Goal: Task Accomplishment & Management: Manage account settings

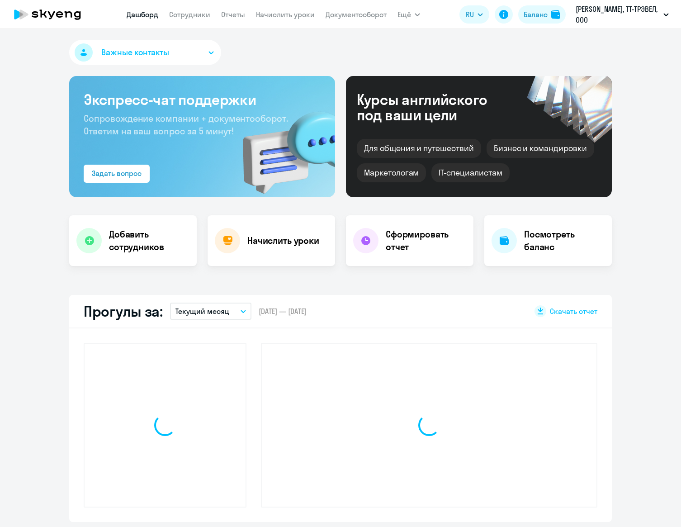
select select "30"
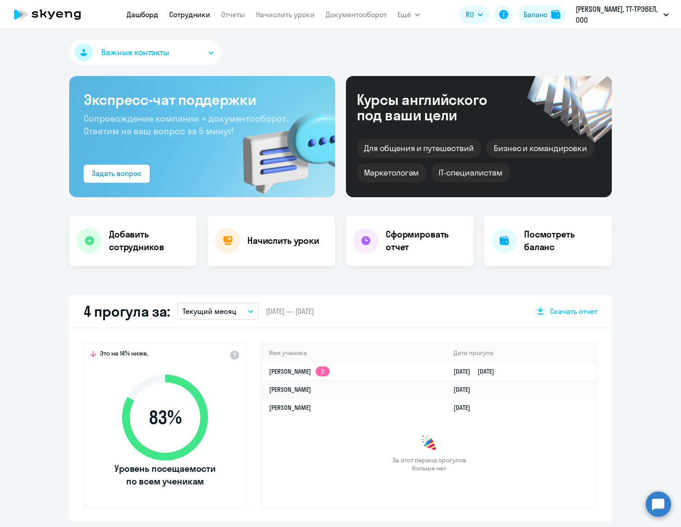
drag, startPoint x: 198, startPoint y: 13, endPoint x: 208, endPoint y: 13, distance: 10.0
click at [198, 13] on link "Сотрудники" at bounding box center [189, 14] width 41 height 9
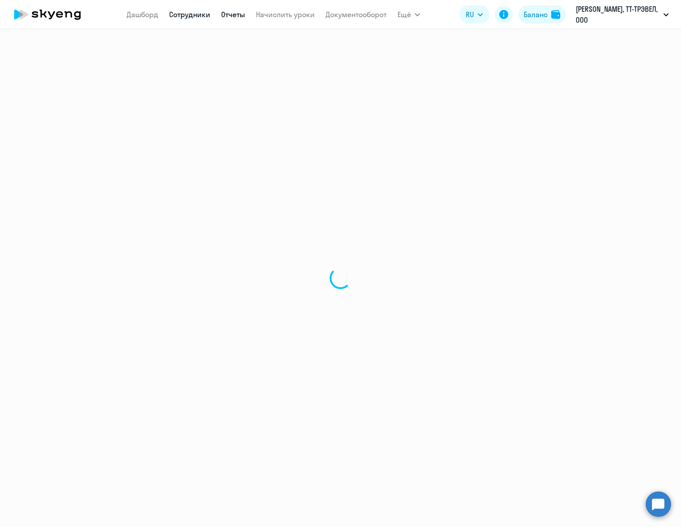
select select "30"
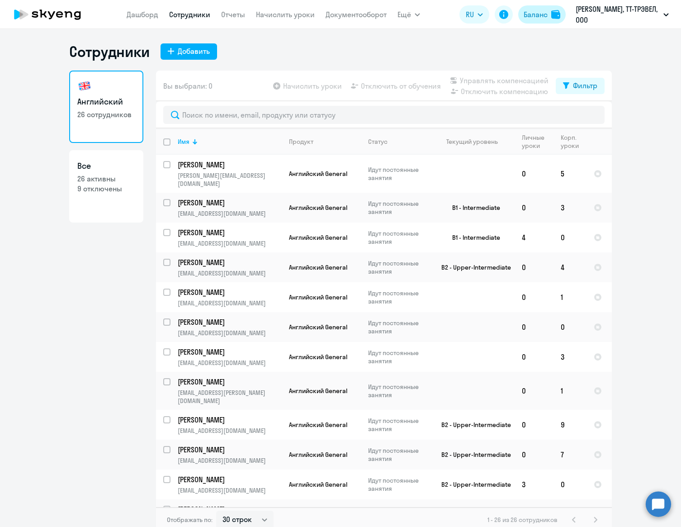
click at [535, 11] on div "Баланс" at bounding box center [536, 14] width 24 height 11
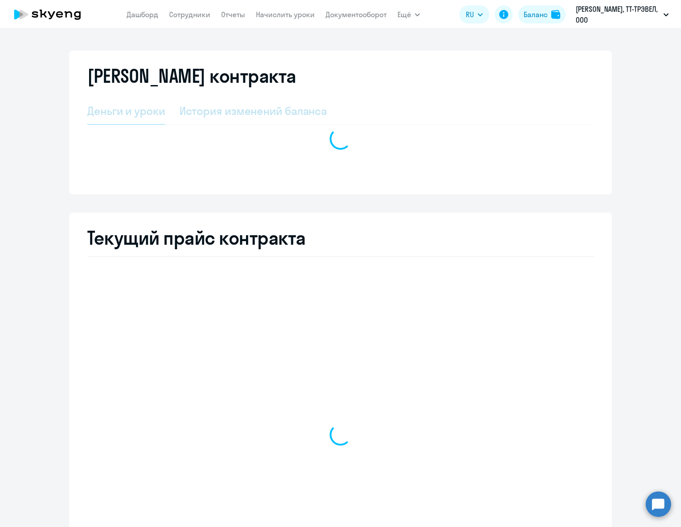
select select "english_adult_not_native_speaker"
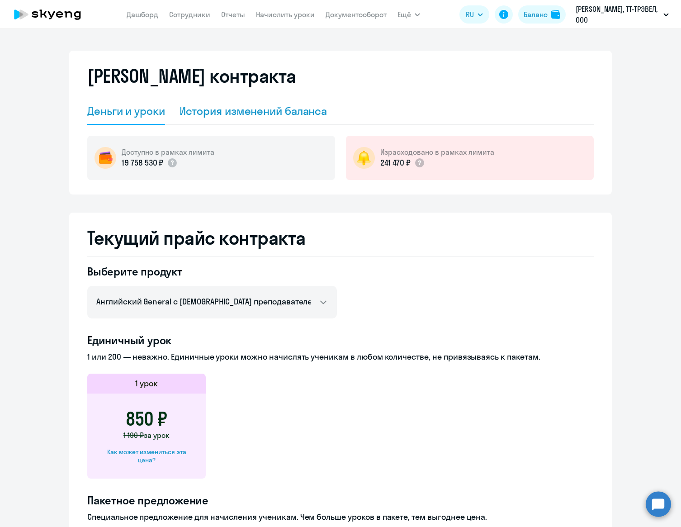
click at [216, 115] on div "История изменений баланса" at bounding box center [253, 111] width 148 height 14
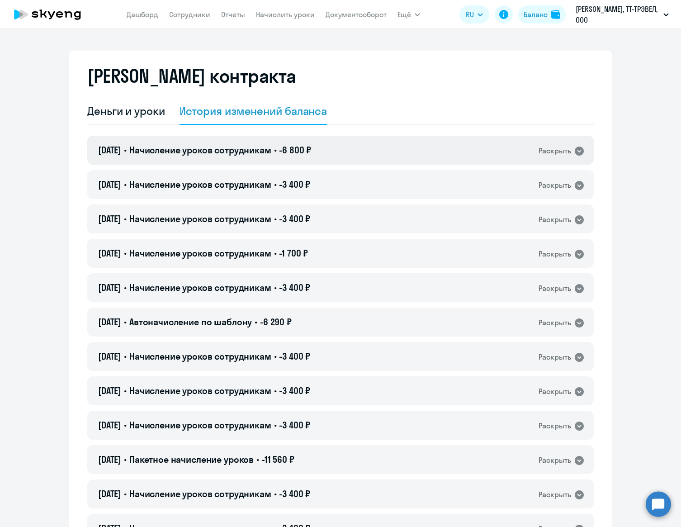
click at [516, 147] on div "19.08.2025 • Начисление уроков сотрудникам • -6 800 ₽ Раскрыть" at bounding box center [340, 150] width 506 height 29
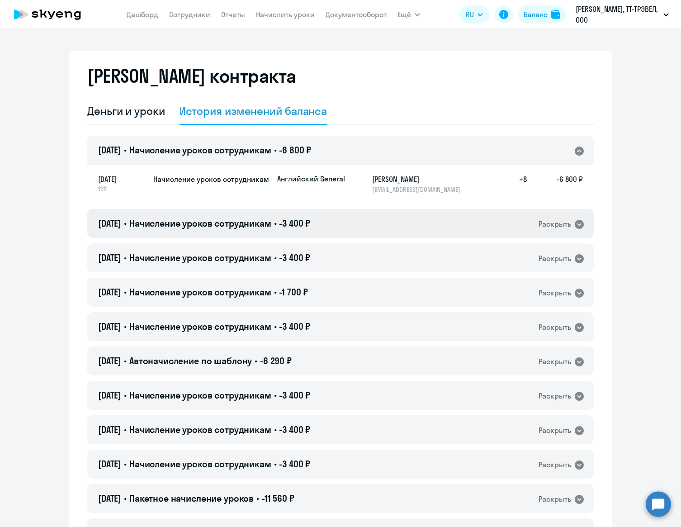
click at [445, 224] on div "19.08.2025 • Начисление уроков сотрудникам • -3 400 ₽ Раскрыть" at bounding box center [340, 223] width 506 height 29
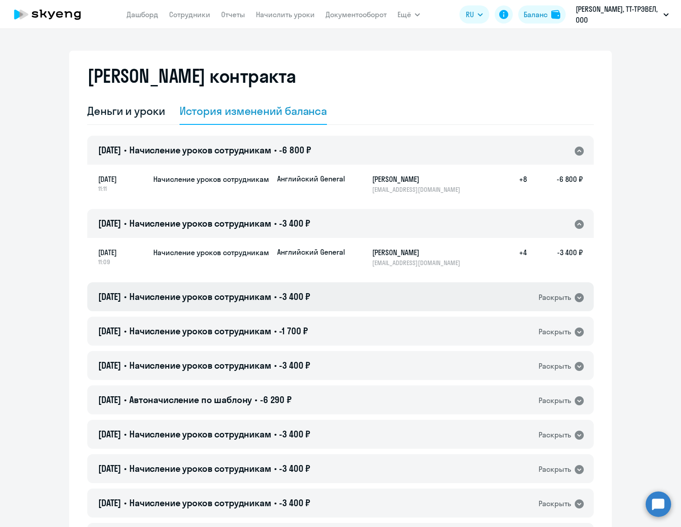
click at [389, 289] on div "06.08.2025 • Начисление уроков сотрудникам • -3 400 ₽ Раскрыть" at bounding box center [340, 296] width 506 height 29
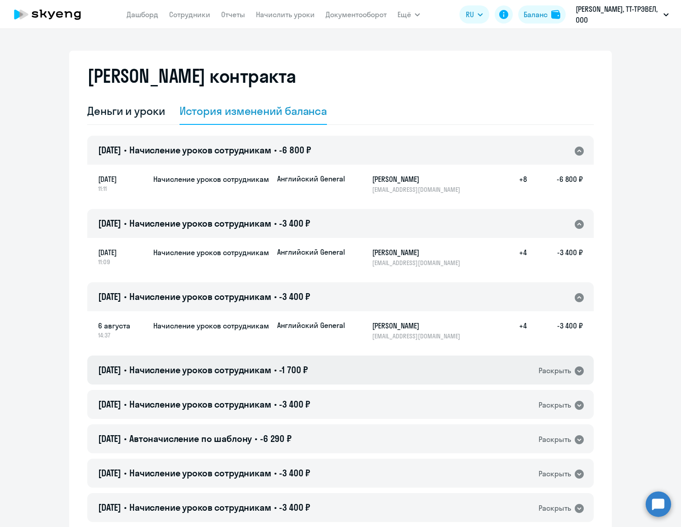
click at [348, 367] on div "06.08.2025 • Начисление уроков сотрудникам • -1 700 ₽ Раскрыть" at bounding box center [340, 369] width 506 height 29
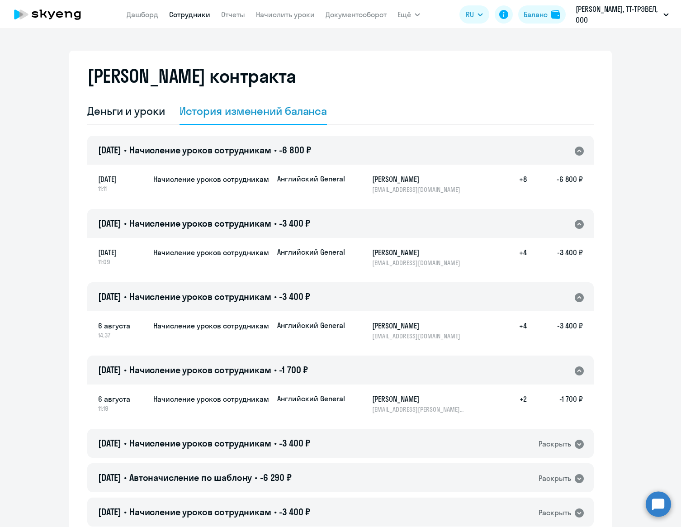
click at [193, 12] on link "Сотрудники" at bounding box center [189, 14] width 41 height 9
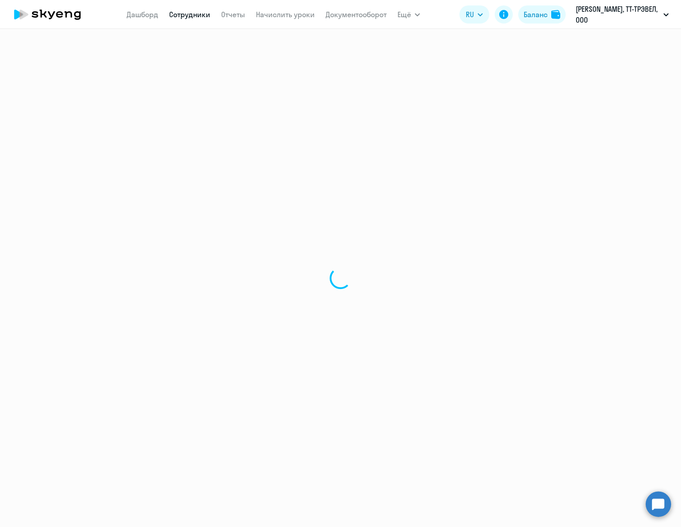
select select "30"
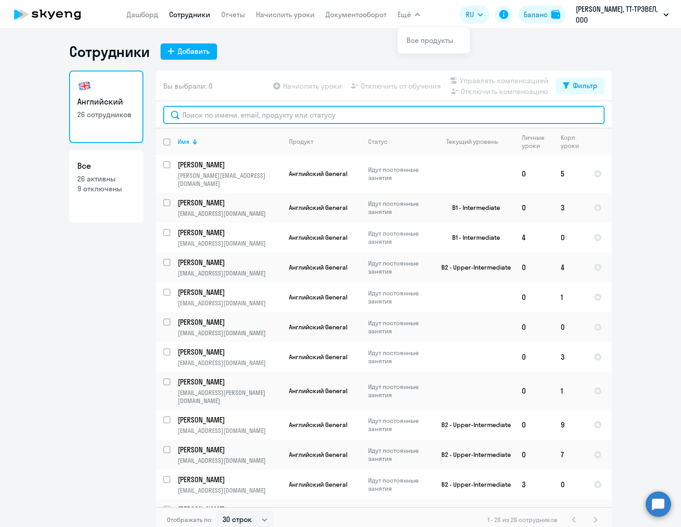
click at [253, 115] on input "text" at bounding box center [383, 115] width 441 height 18
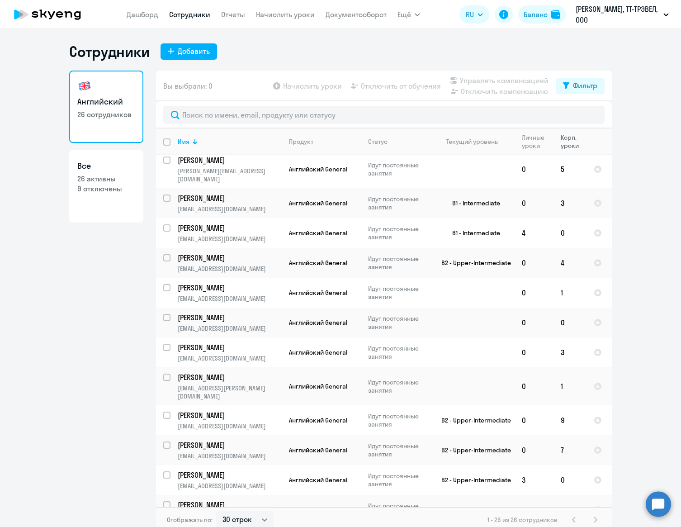
click at [567, 138] on div "Корп. уроки" at bounding box center [573, 141] width 25 height 16
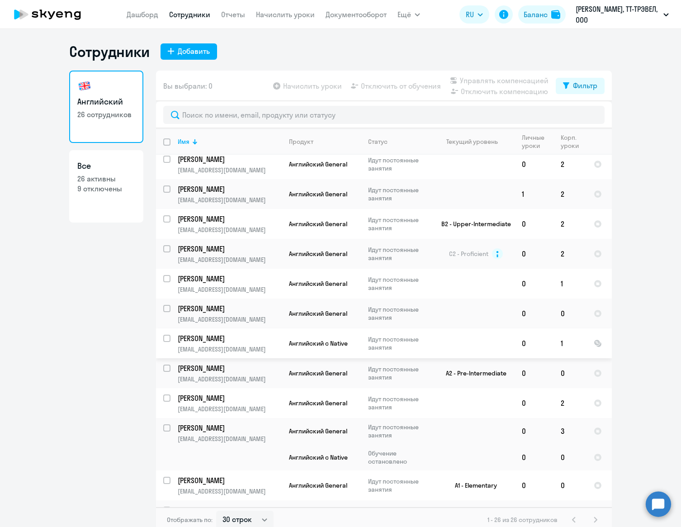
scroll to position [437, 0]
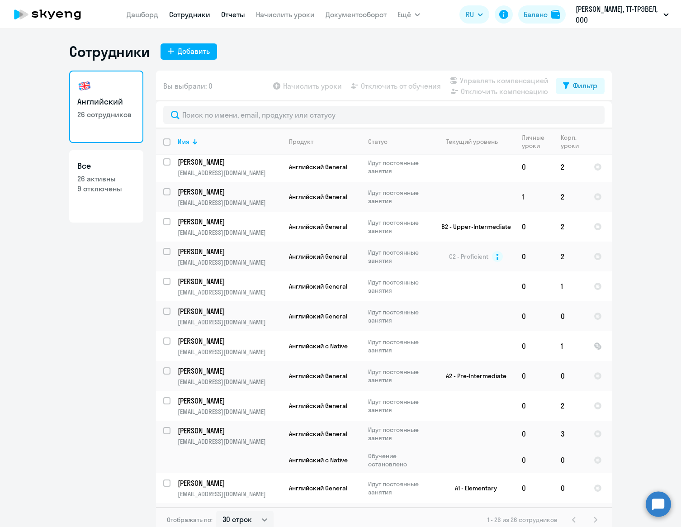
click at [233, 12] on link "Отчеты" at bounding box center [233, 14] width 24 height 9
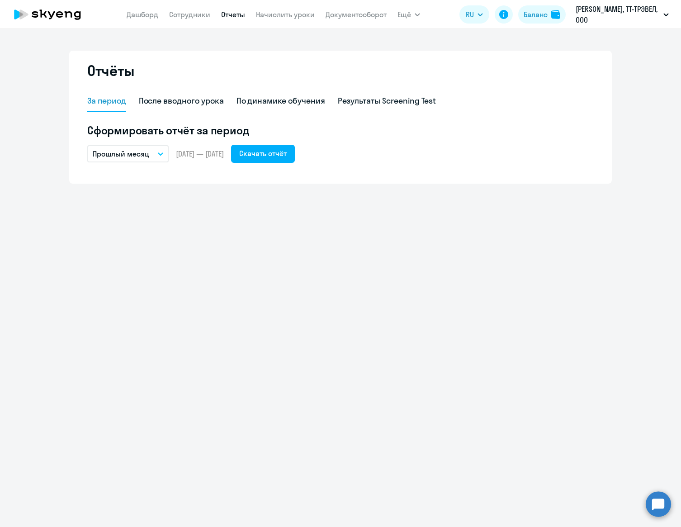
click at [151, 155] on button "Прошлый месяц" at bounding box center [127, 153] width 81 height 17
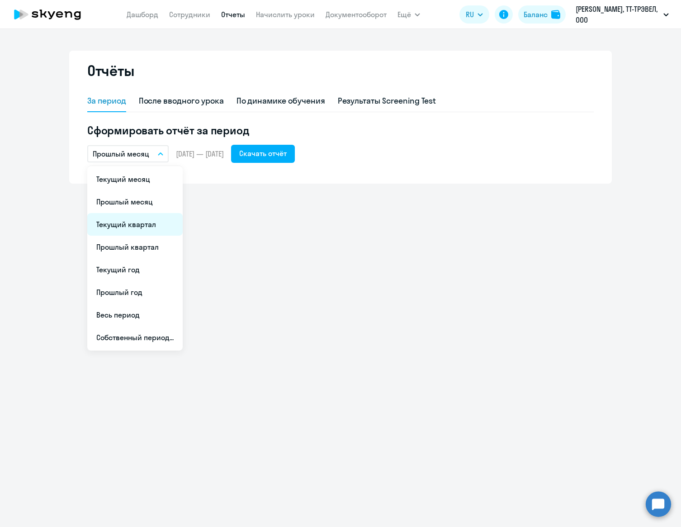
click at [137, 227] on li "Текущий квартал" at bounding box center [134, 224] width 95 height 23
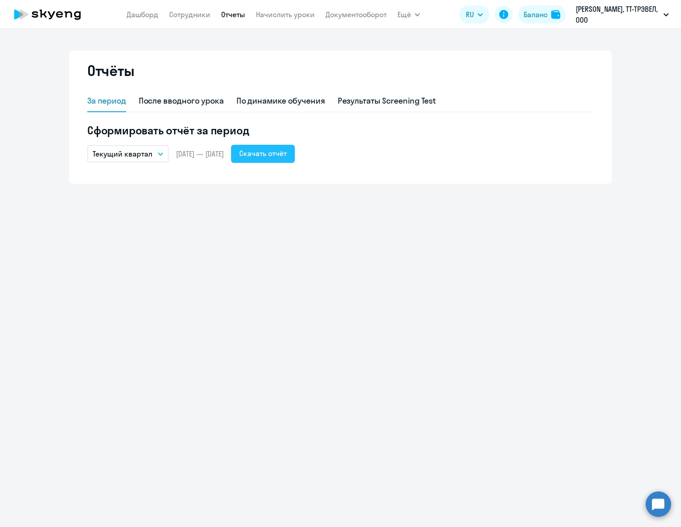
click at [270, 156] on div "Скачать отчёт" at bounding box center [262, 153] width 47 height 11
click at [537, 17] on div "Баланс" at bounding box center [536, 14] width 24 height 11
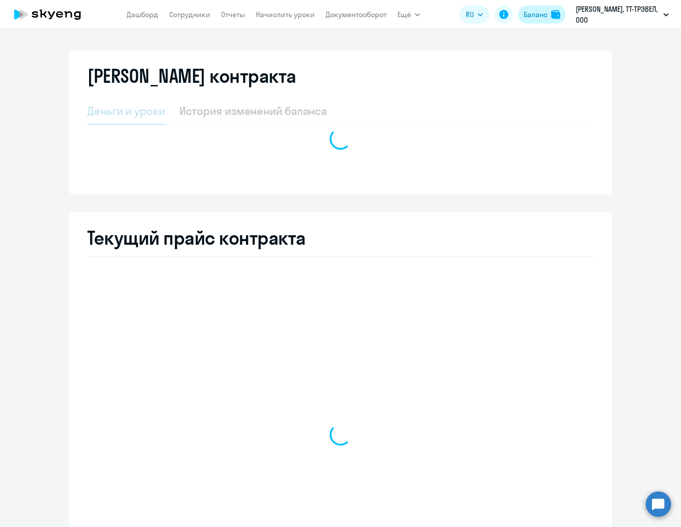
click at [537, 17] on div "Баланс" at bounding box center [536, 14] width 24 height 11
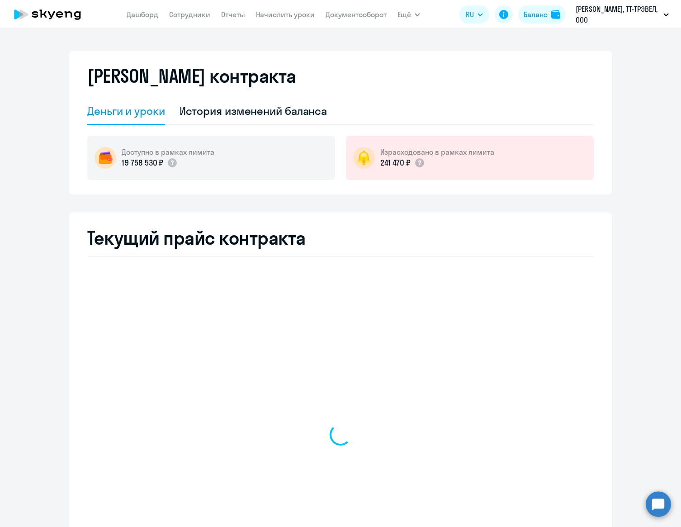
select select "english_adult_not_native_speaker"
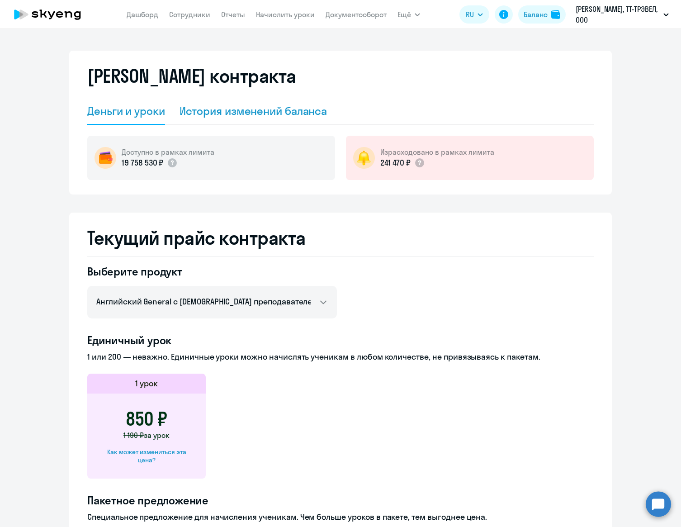
click at [294, 108] on div "История изменений баланса" at bounding box center [253, 111] width 148 height 14
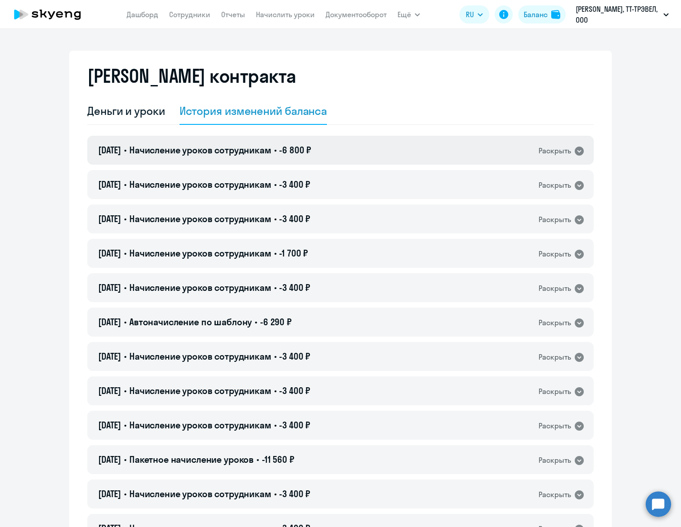
click at [358, 143] on div "19.08.2025 • Начисление уроков сотрудникам • -6 800 ₽ Раскрыть" at bounding box center [340, 150] width 506 height 29
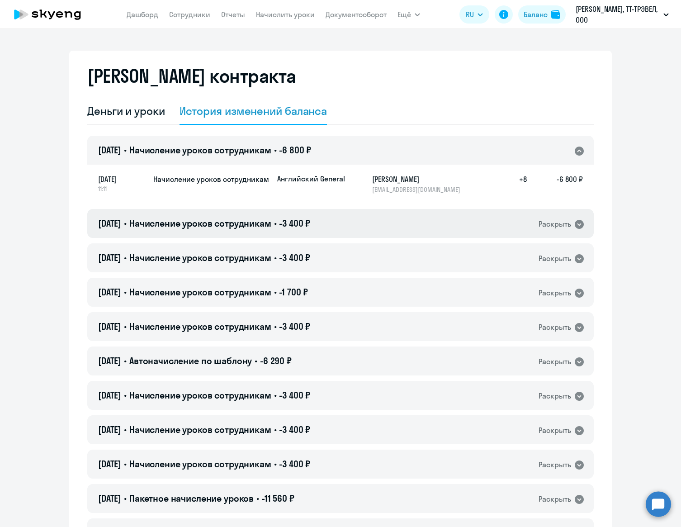
click at [377, 220] on div "19.08.2025 • Начисление уроков сотрудникам • -3 400 ₽ Раскрыть" at bounding box center [340, 223] width 506 height 29
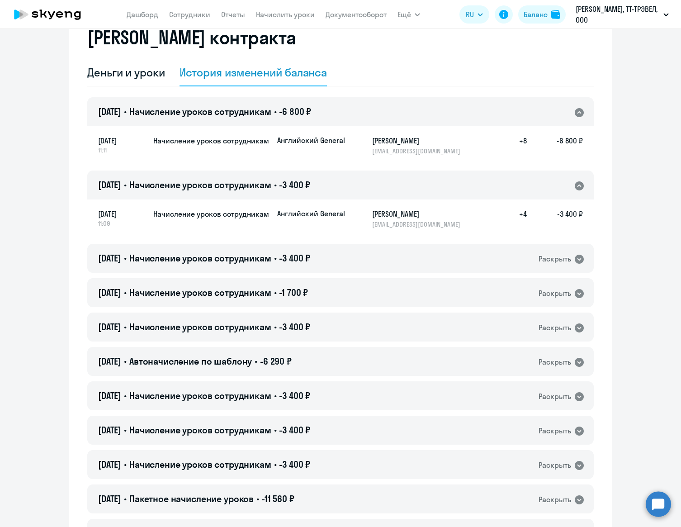
scroll to position [41, 0]
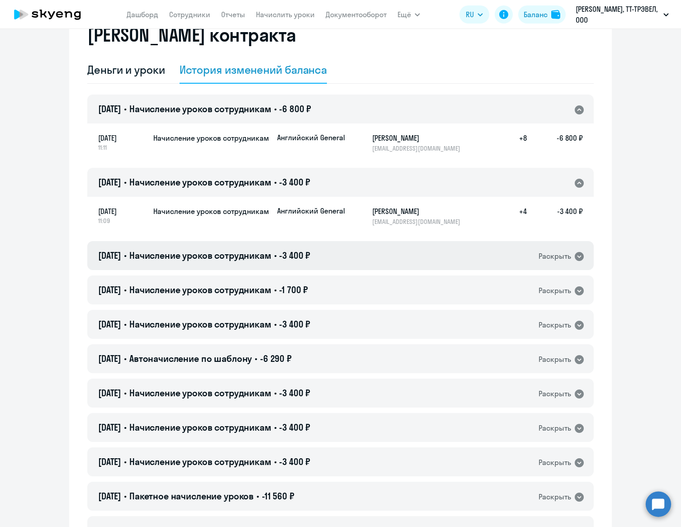
click at [384, 261] on div "06.08.2025 • Начисление уроков сотрудникам • -3 400 ₽ Раскрыть" at bounding box center [340, 255] width 506 height 29
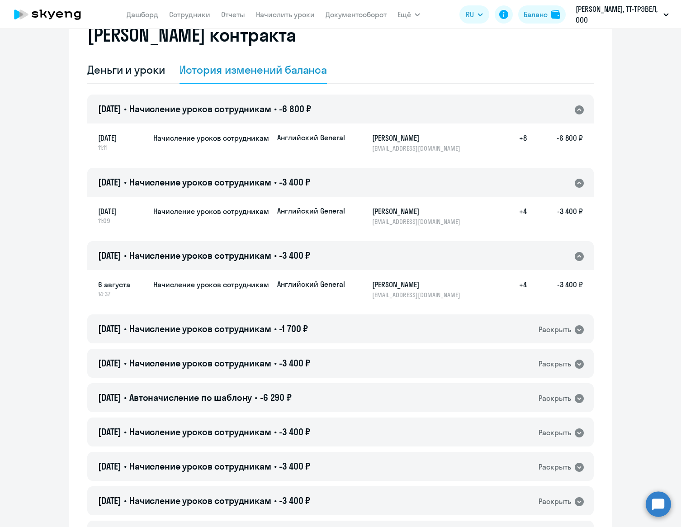
drag, startPoint x: 98, startPoint y: 256, endPoint x: 133, endPoint y: 258, distance: 35.8
click at [133, 258] on div "06.08.2025 • Начисление уроков сотрудникам • -3 400 ₽ Раскрыть" at bounding box center [340, 255] width 506 height 29
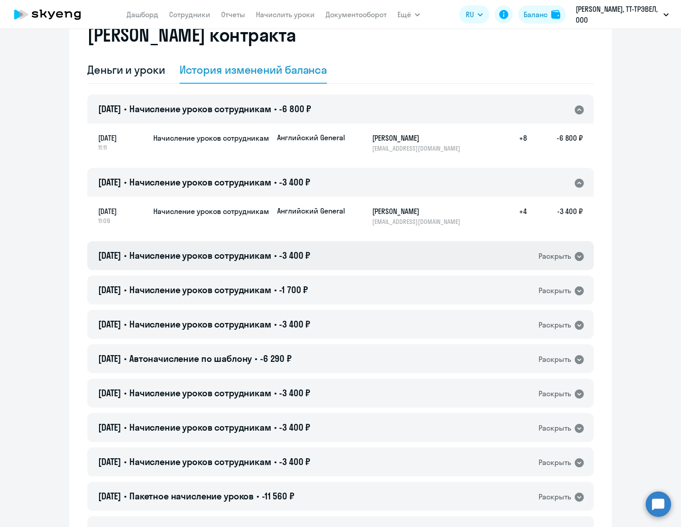
drag, startPoint x: 139, startPoint y: 258, endPoint x: 104, endPoint y: 258, distance: 35.7
click at [104, 258] on h4 "06.08.2025 • Начисление уроков сотрудникам • -3 400 ₽" at bounding box center [204, 255] width 212 height 13
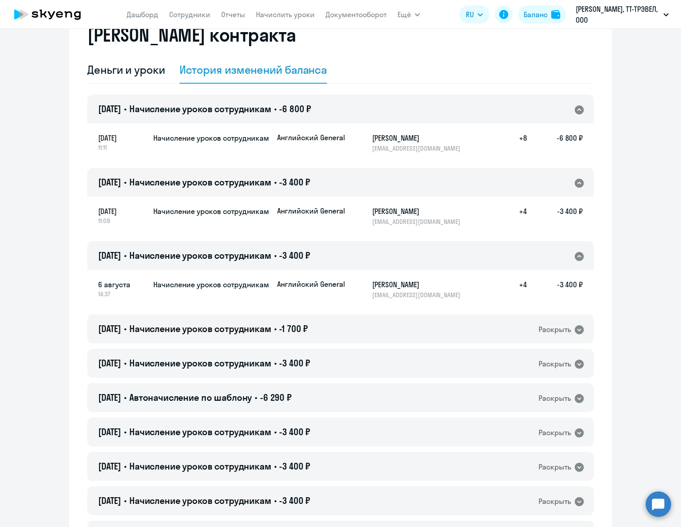
click at [111, 181] on span "[DATE]" at bounding box center [109, 181] width 23 height 11
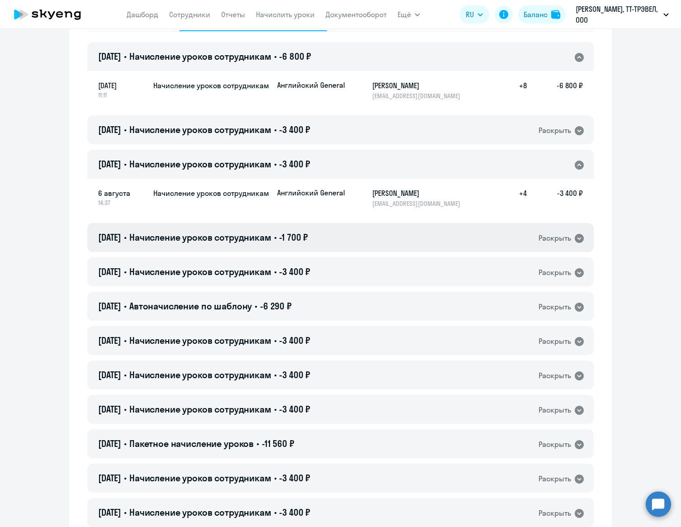
scroll to position [94, 0]
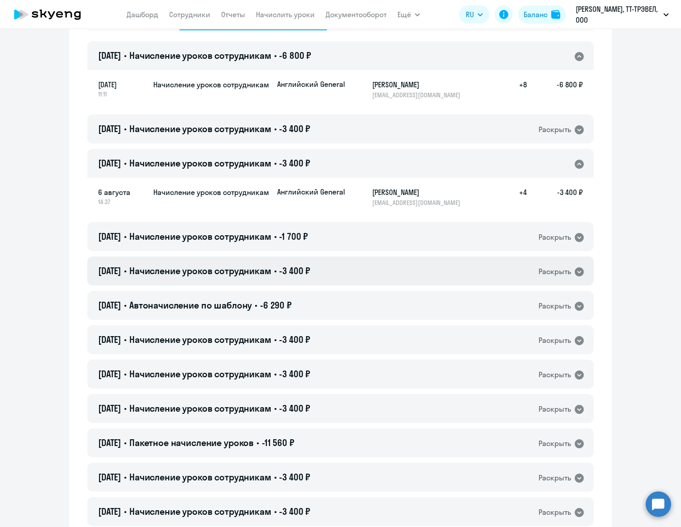
click at [121, 271] on span "04.08.2025" at bounding box center [109, 270] width 23 height 11
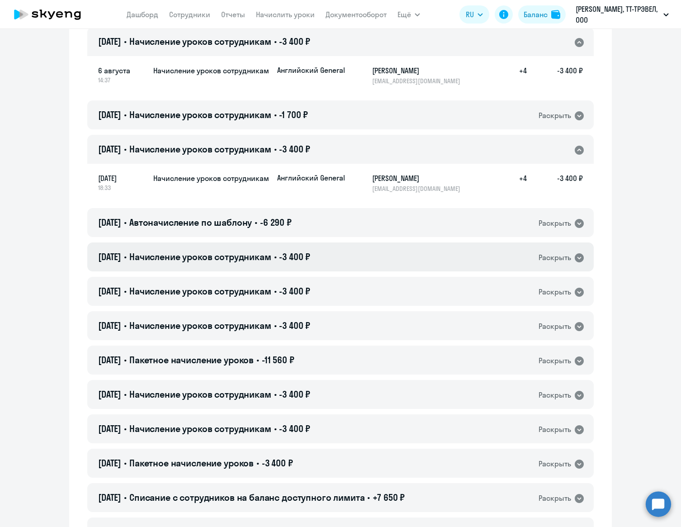
scroll to position [218, 0]
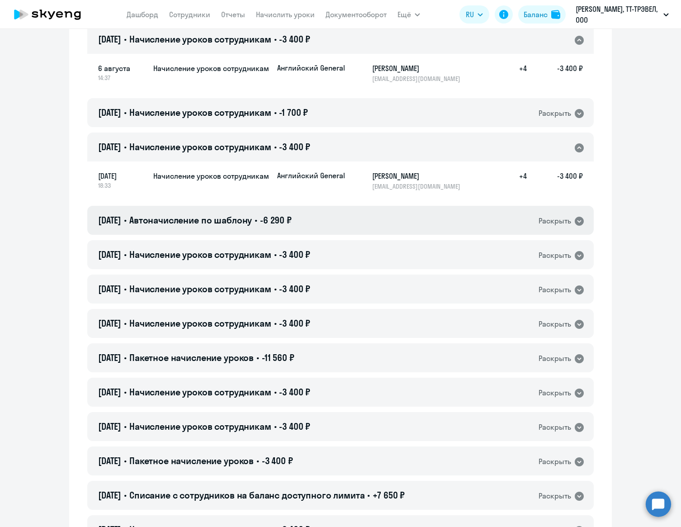
click at [145, 222] on h4 "01.08.2025 • Автоначисление по шаблону • -6 290 ₽" at bounding box center [195, 220] width 194 height 13
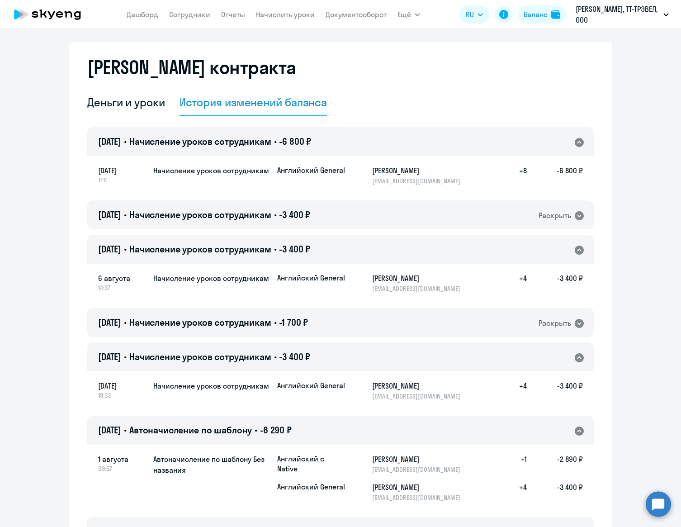
scroll to position [0, 0]
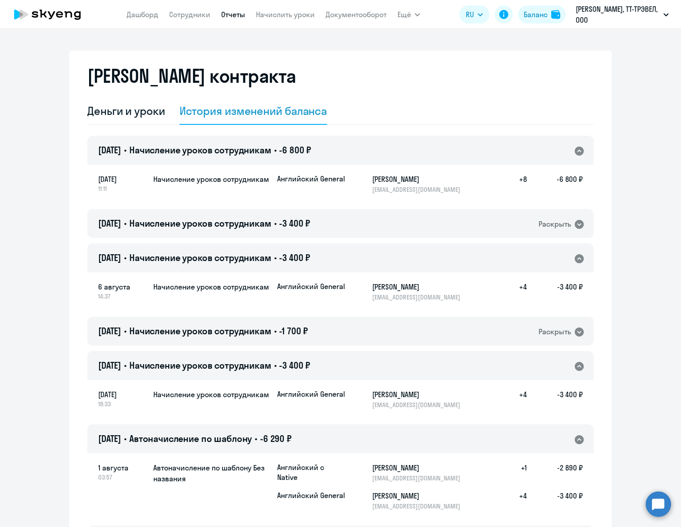
click at [232, 15] on link "Отчеты" at bounding box center [233, 14] width 24 height 9
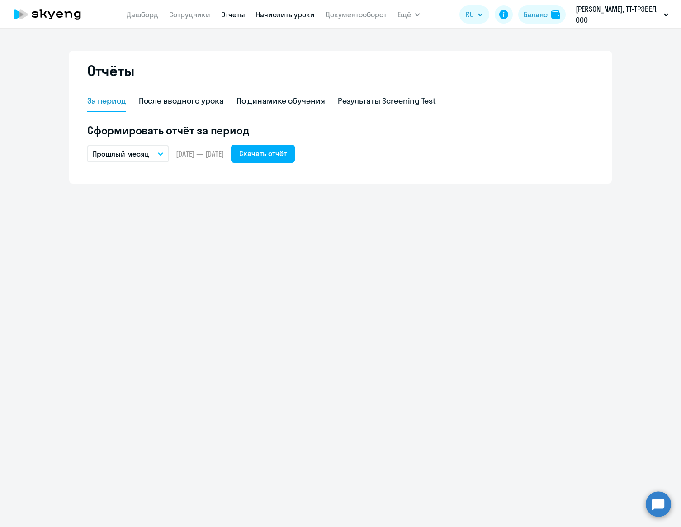
click at [267, 12] on link "Начислить уроки" at bounding box center [285, 14] width 59 height 9
click at [269, 14] on link "Начислить уроки" at bounding box center [285, 14] width 59 height 9
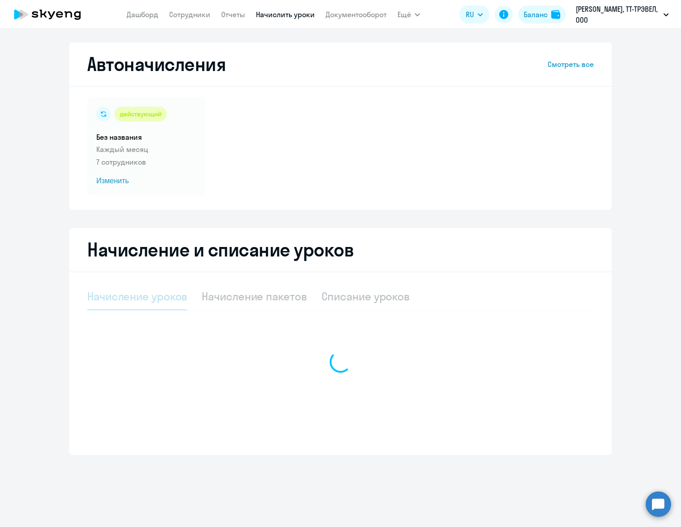
select select "10"
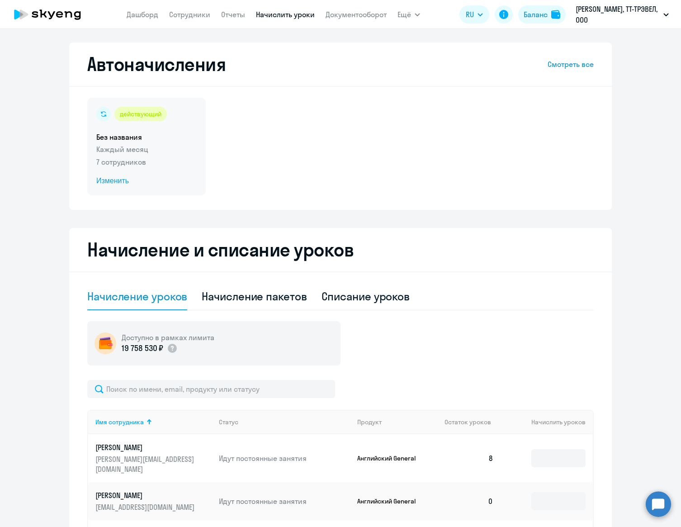
click at [118, 153] on p "Каждый месяц" at bounding box center [146, 149] width 100 height 11
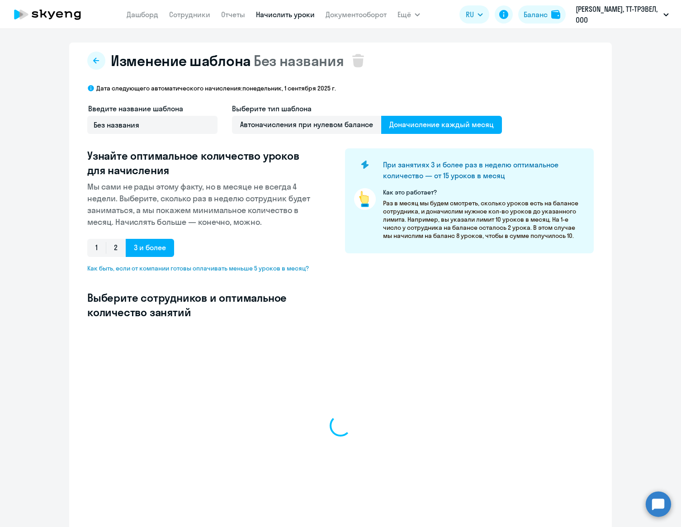
select select "10"
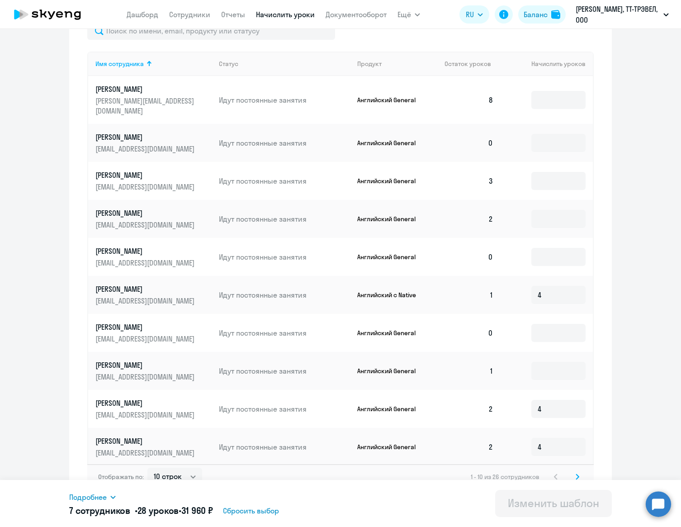
scroll to position [313, 0]
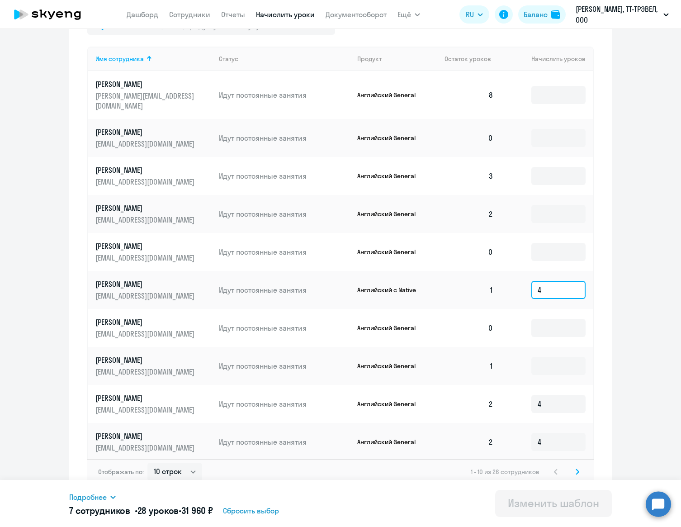
click at [553, 282] on input "4" at bounding box center [558, 290] width 54 height 18
drag, startPoint x: 491, startPoint y: 433, endPoint x: 486, endPoint y: 430, distance: 6.3
click at [486, 430] on td "2" at bounding box center [468, 442] width 63 height 38
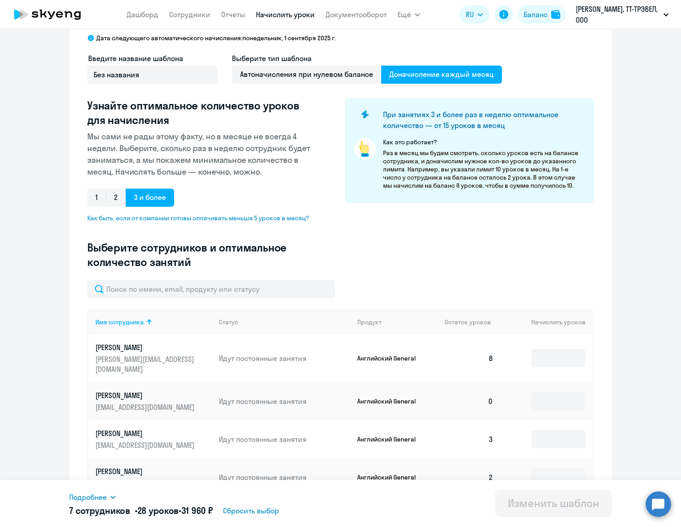
scroll to position [0, 0]
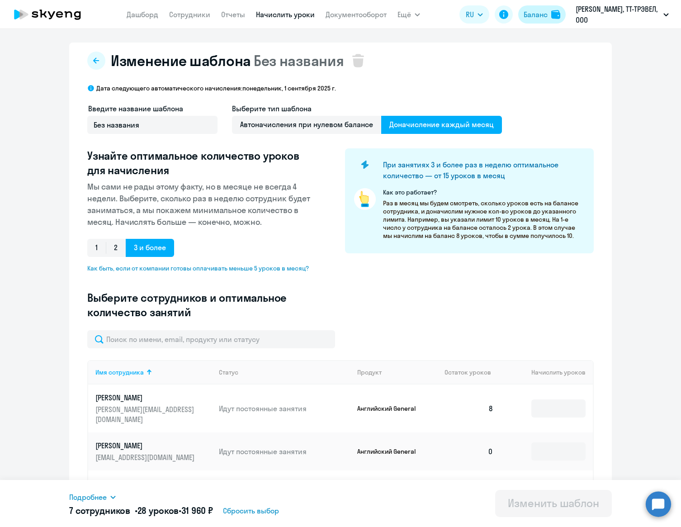
click at [535, 10] on div "Баланс" at bounding box center [536, 14] width 24 height 11
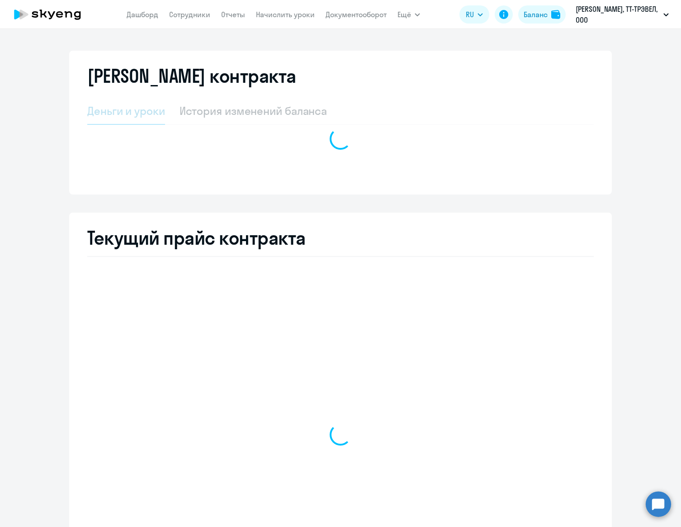
select select "english_adult_not_native_speaker"
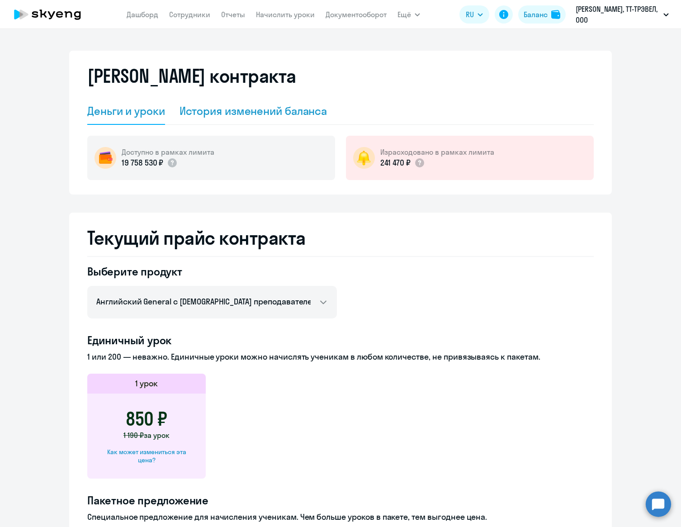
click at [275, 109] on div "История изменений баланса" at bounding box center [253, 111] width 148 height 14
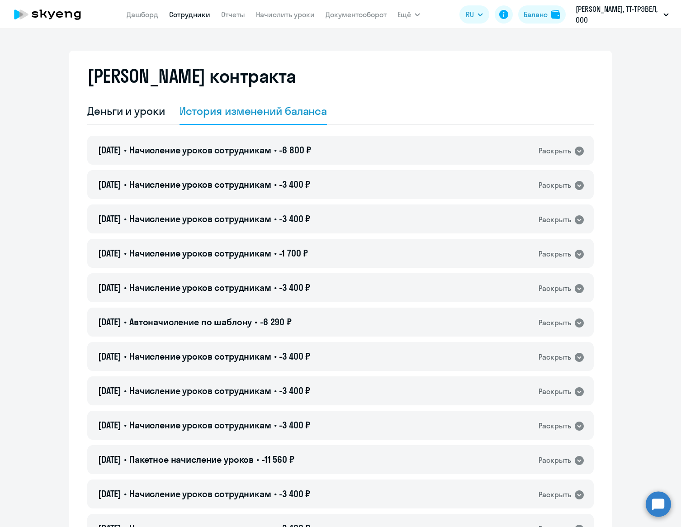
click at [208, 19] on link "Сотрудники" at bounding box center [189, 14] width 41 height 9
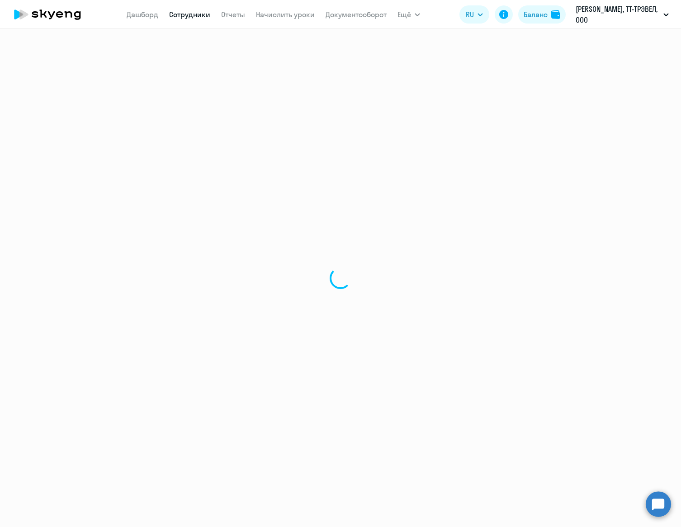
select select "30"
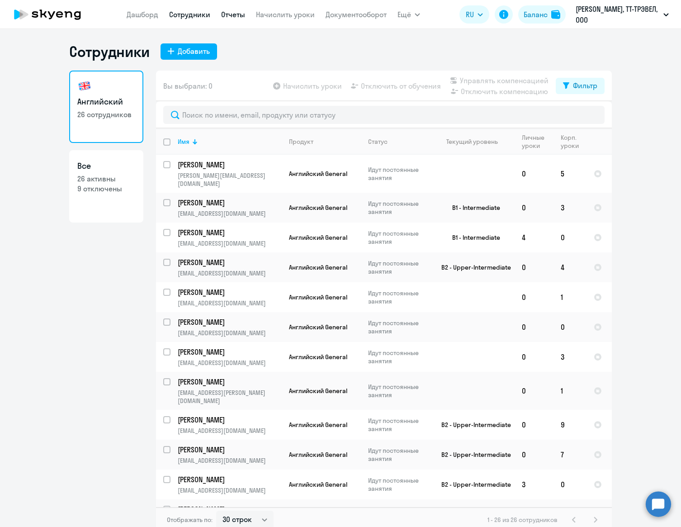
click at [237, 16] on link "Отчеты" at bounding box center [233, 14] width 24 height 9
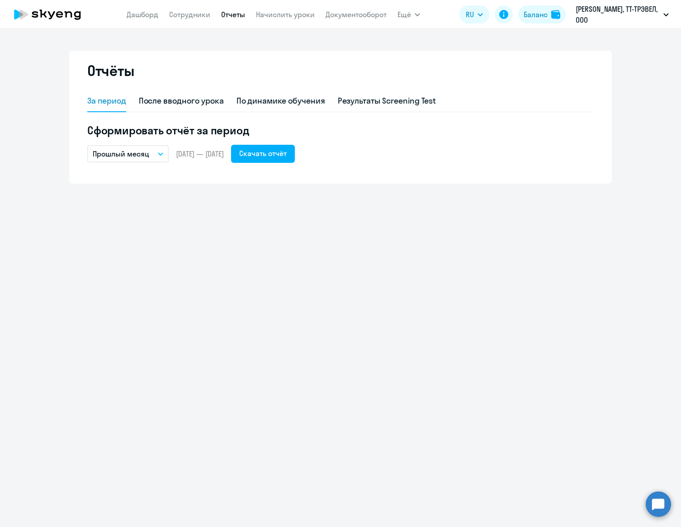
click at [146, 151] on p "Прошлый месяц" at bounding box center [121, 153] width 57 height 11
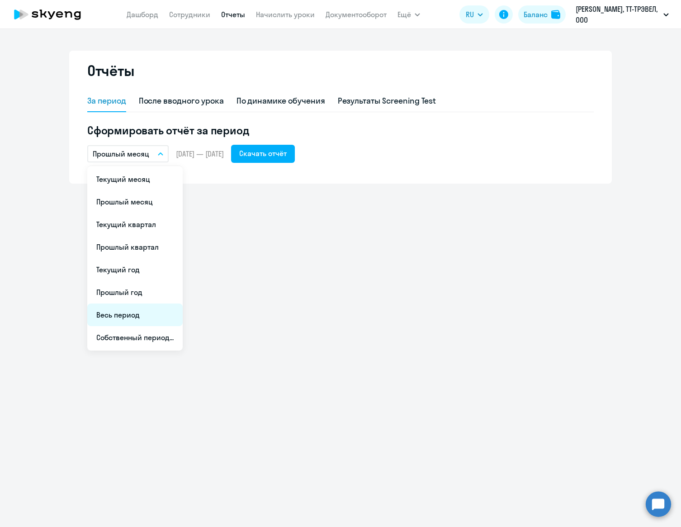
click at [133, 321] on li "Весь период" at bounding box center [134, 314] width 95 height 23
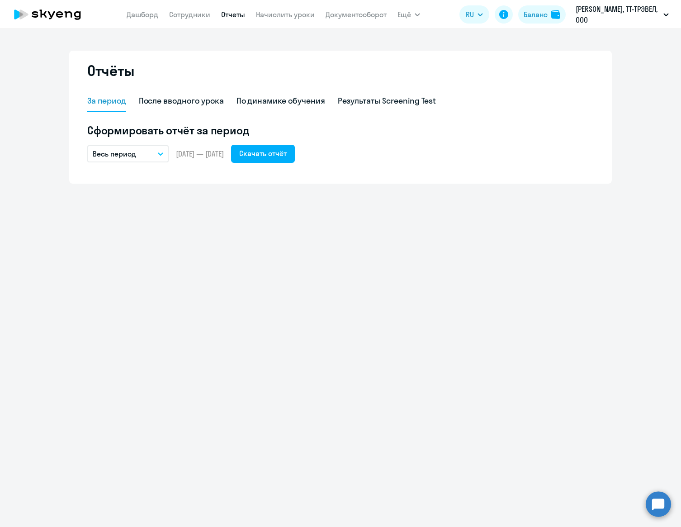
drag, startPoint x: 197, startPoint y: 154, endPoint x: 252, endPoint y: 156, distance: 55.2
click at [252, 156] on div "Весь период Текущий месяц Прошлый месяц Текущий квартал Прошлый квартал Текущий…" at bounding box center [340, 154] width 506 height 18
drag, startPoint x: 188, startPoint y: 143, endPoint x: 187, endPoint y: 152, distance: 9.1
click at [188, 143] on div "Сформировать отчёт за период Весь период Текущий месяц Прошлый месяц Текущий кв…" at bounding box center [340, 143] width 506 height 40
click at [249, 105] on div "По динамике обучения" at bounding box center [280, 101] width 89 height 12
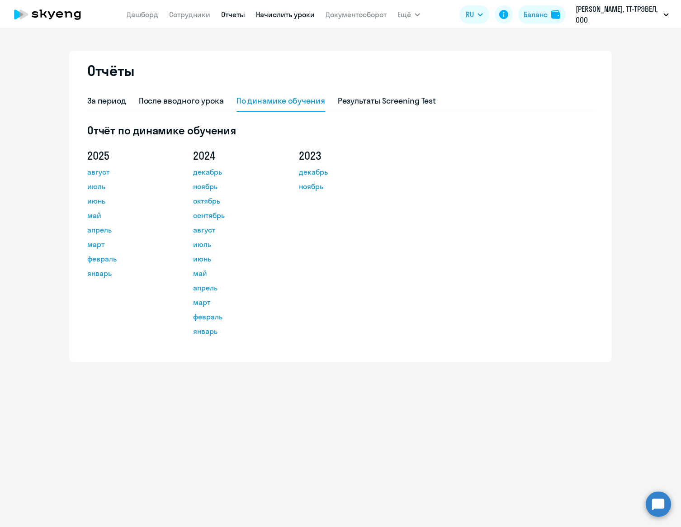
click at [270, 14] on link "Начислить уроки" at bounding box center [285, 14] width 59 height 9
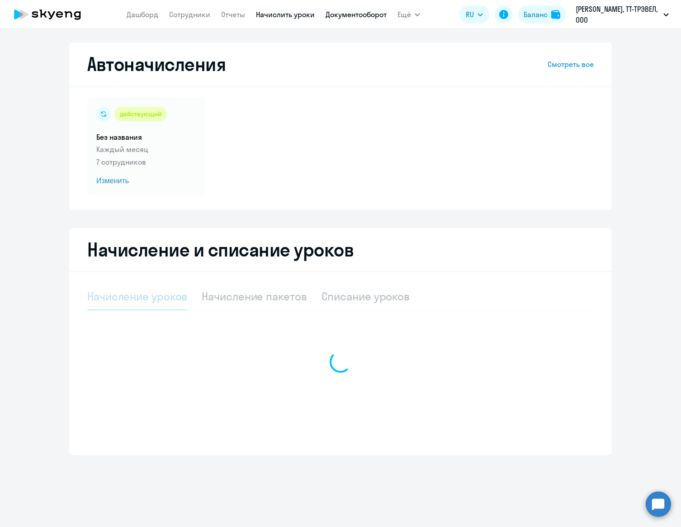
select select "10"
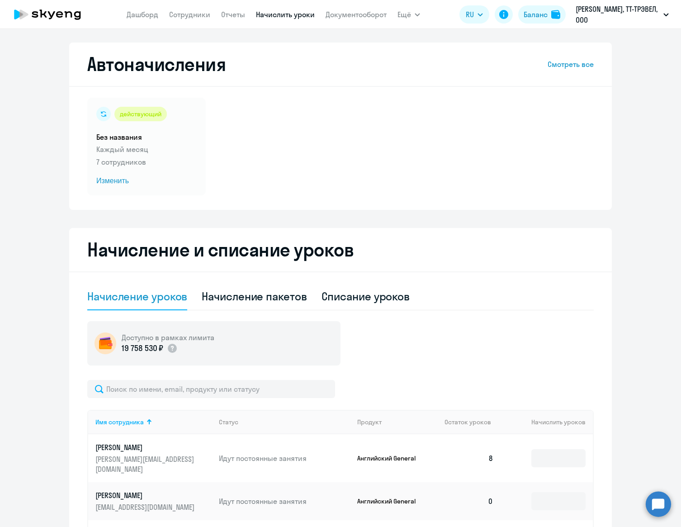
drag, startPoint x: 253, startPoint y: 16, endPoint x: 317, endPoint y: 18, distance: 64.2
click at [317, 18] on nav "Дашборд Сотрудники Отчеты Начислить уроки Документооборот" at bounding box center [257, 14] width 260 height 18
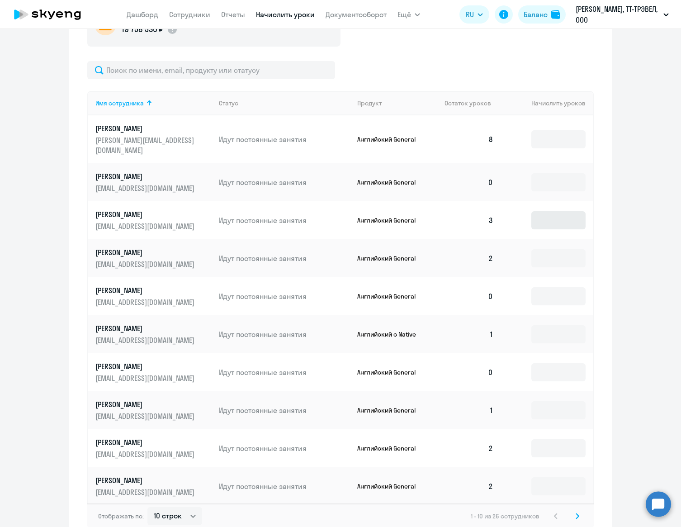
scroll to position [319, 0]
click at [557, 211] on input at bounding box center [558, 220] width 54 height 18
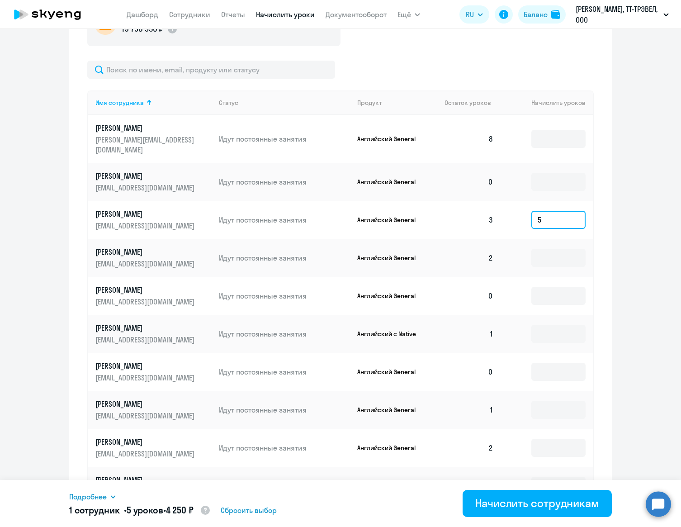
type input "5"
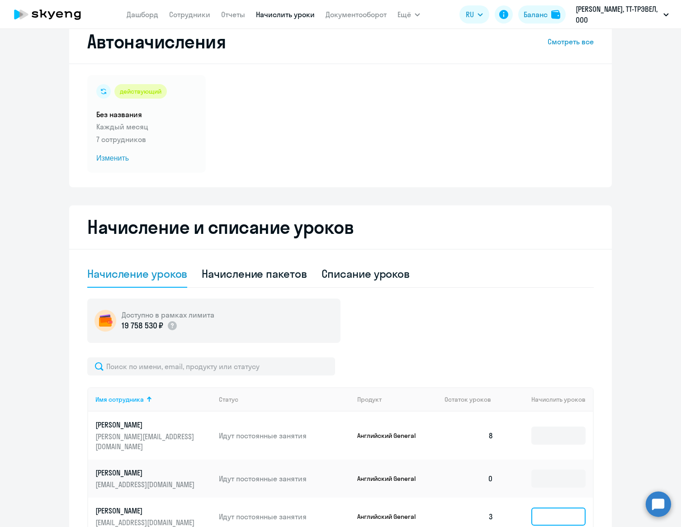
scroll to position [0, 0]
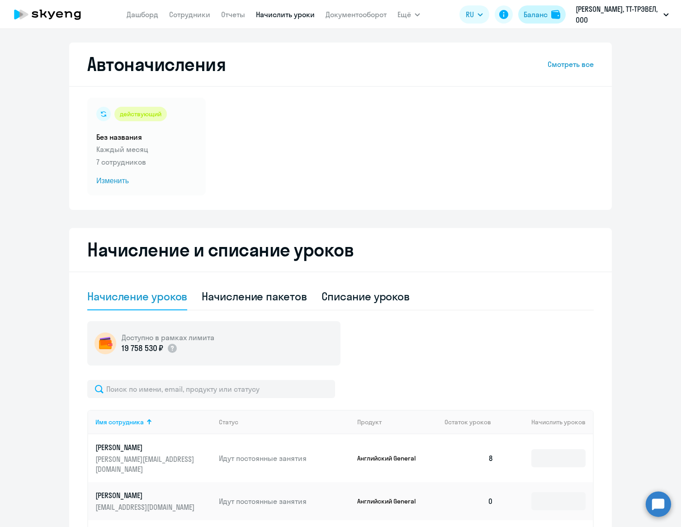
click at [537, 16] on div "Баланс" at bounding box center [536, 14] width 24 height 11
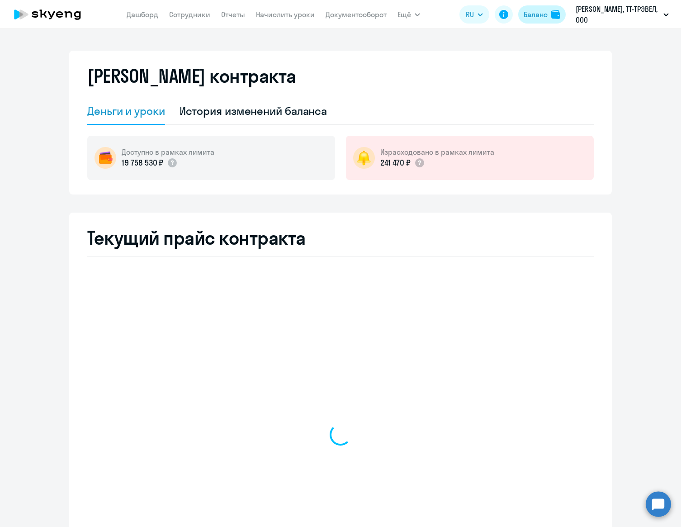
select select "english_adult_not_native_speaker"
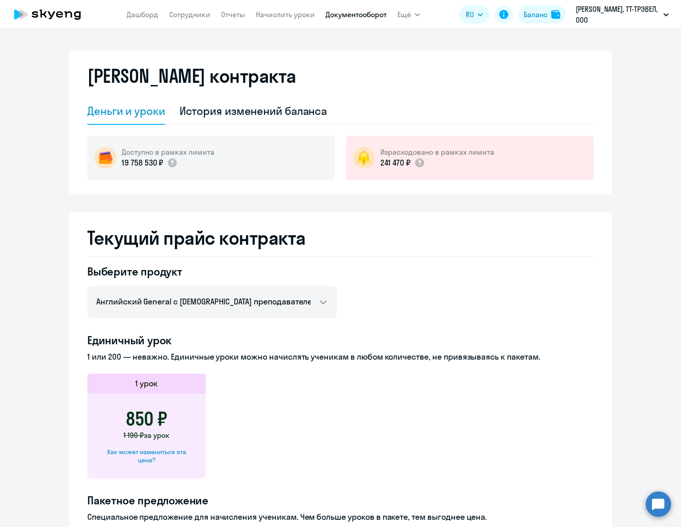
click at [347, 15] on link "Документооборот" at bounding box center [356, 14] width 61 height 9
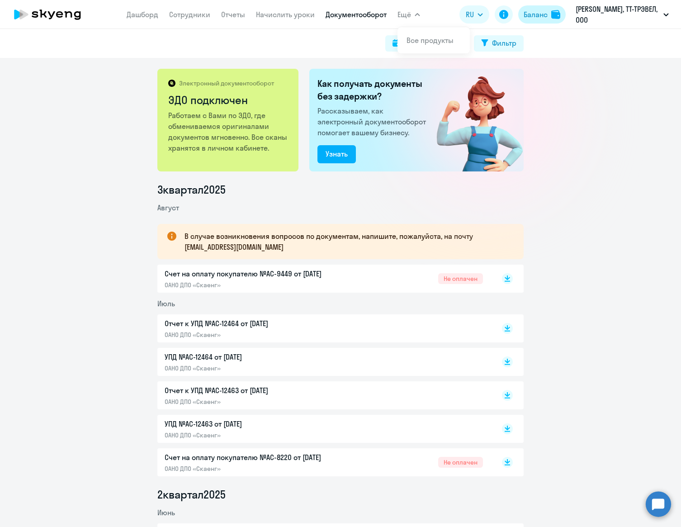
click at [539, 12] on div "Баланс" at bounding box center [536, 14] width 24 height 11
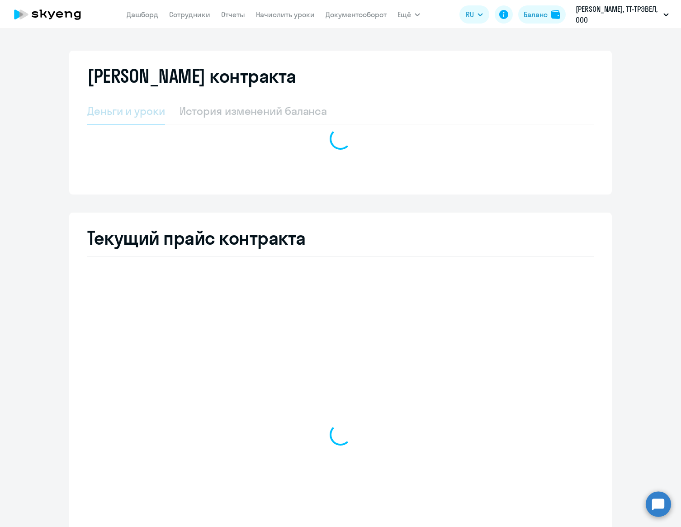
select select "english_adult_not_native_speaker"
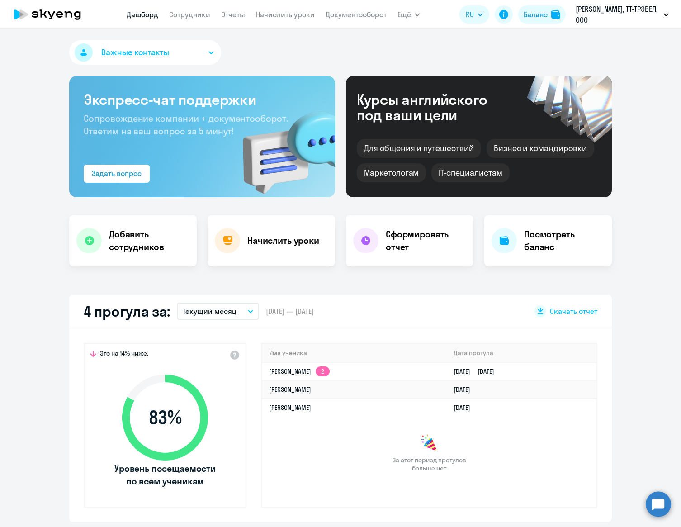
select select "30"
